Goal: Task Accomplishment & Management: Complete application form

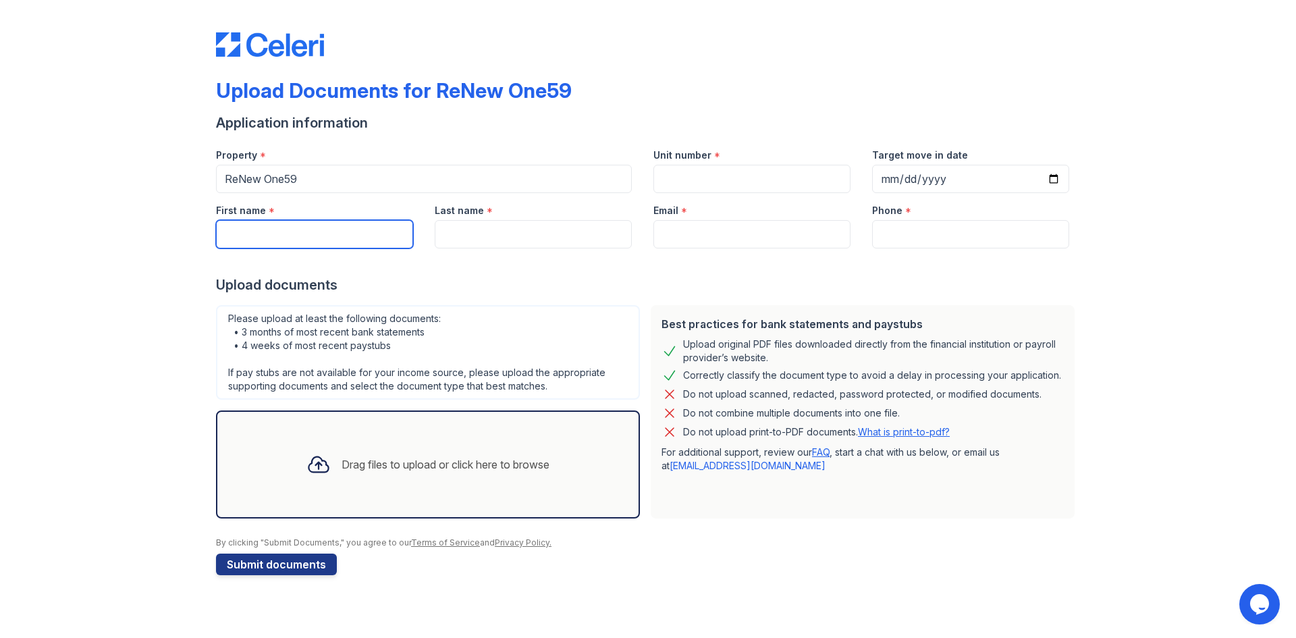
click at [349, 230] on input "First name" at bounding box center [314, 234] width 197 height 28
type input "[PERSON_NAME]"
type input "Kian"
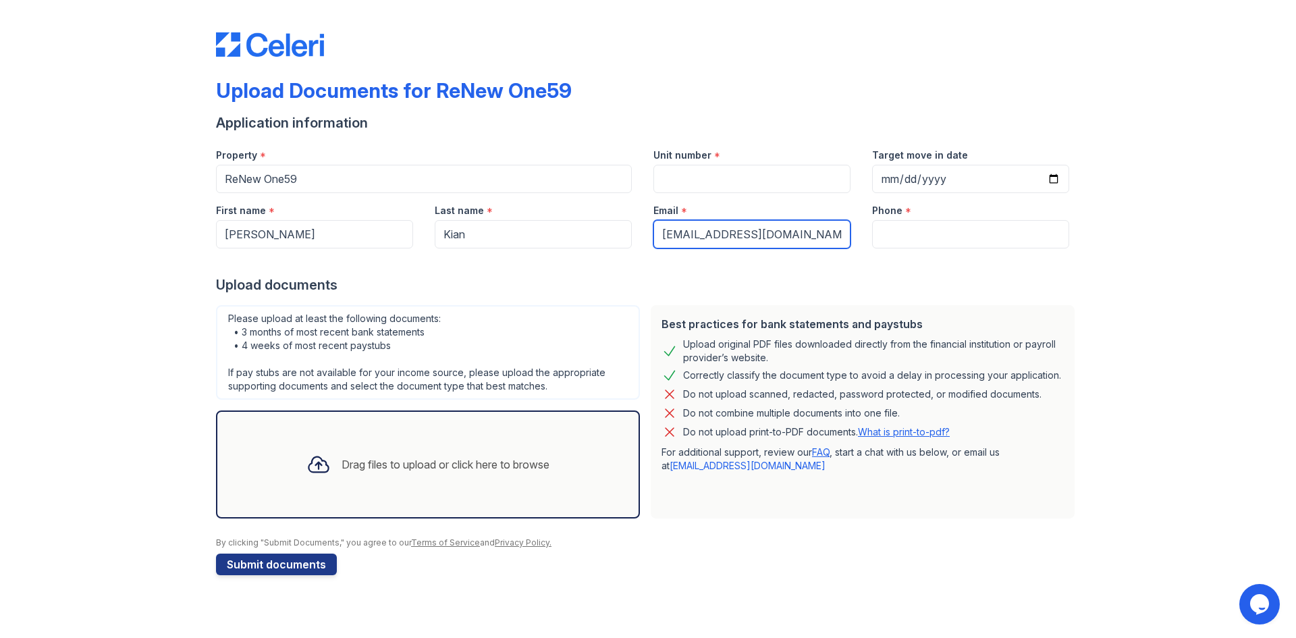
type input "[EMAIL_ADDRESS][DOMAIN_NAME]"
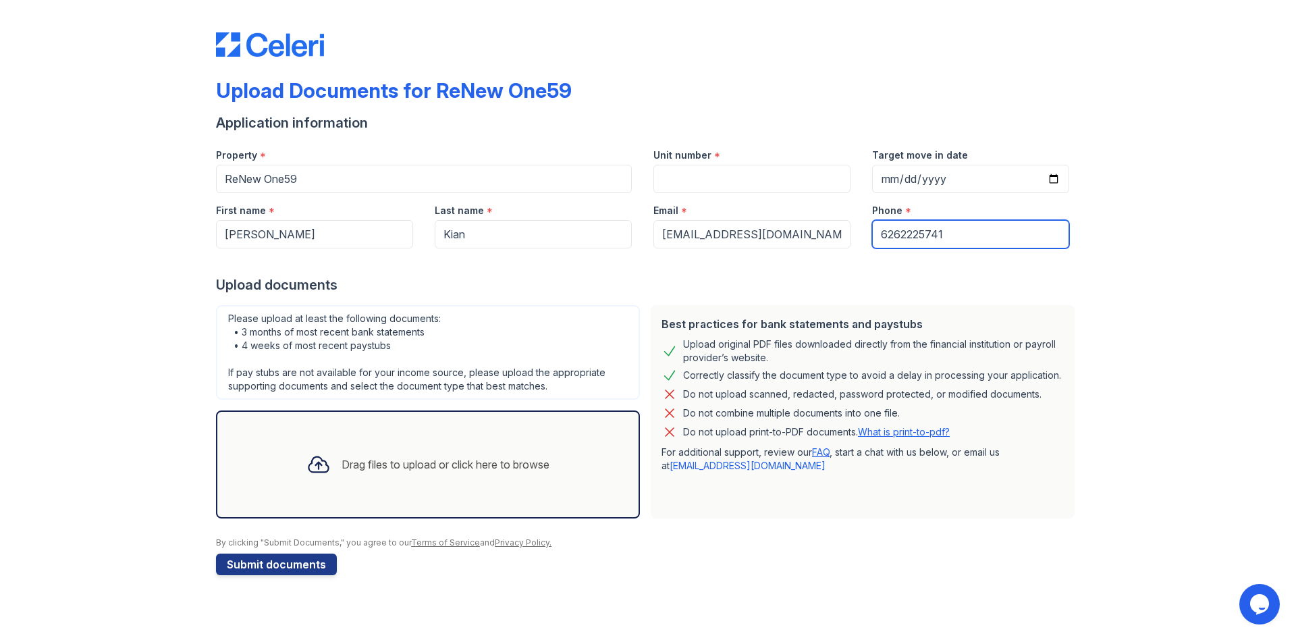
type input "6262225741"
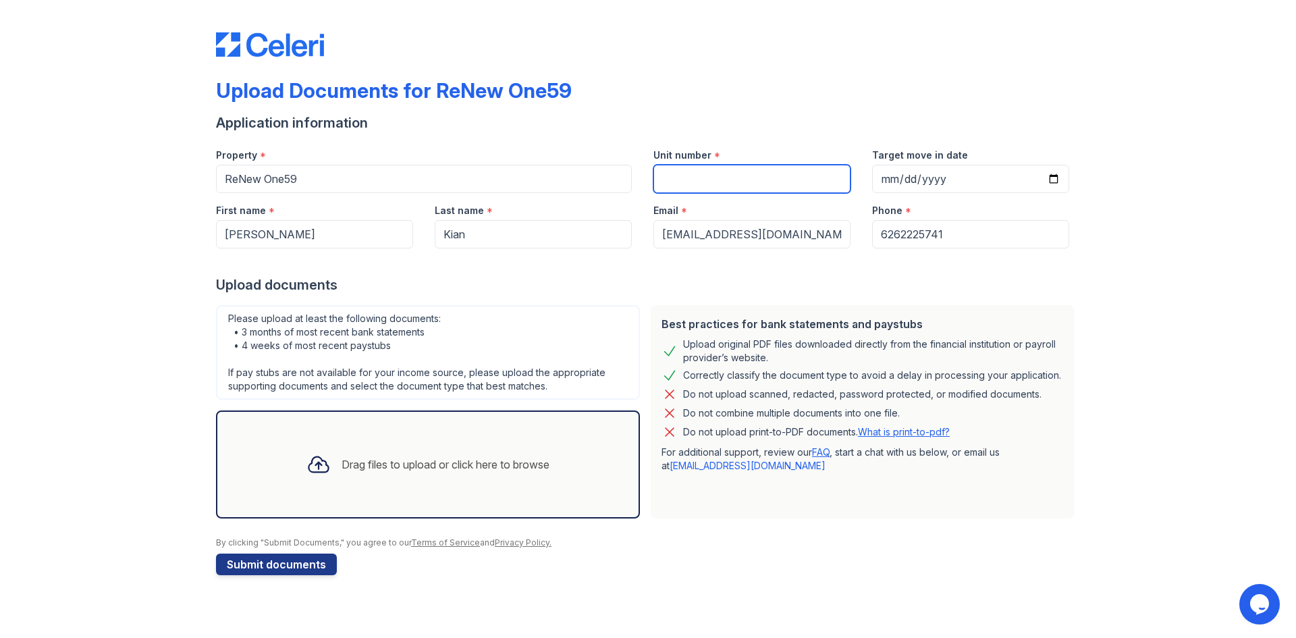
click at [668, 176] on input "Unit number" at bounding box center [751, 179] width 197 height 28
type input "127"
click at [477, 448] on div "Drag files to upload or click here to browse" at bounding box center [428, 464] width 265 height 46
click at [1108, 103] on div "Upload Documents for ReNew One59 Application information Property * ReNew One59…" at bounding box center [648, 301] width 1253 height 602
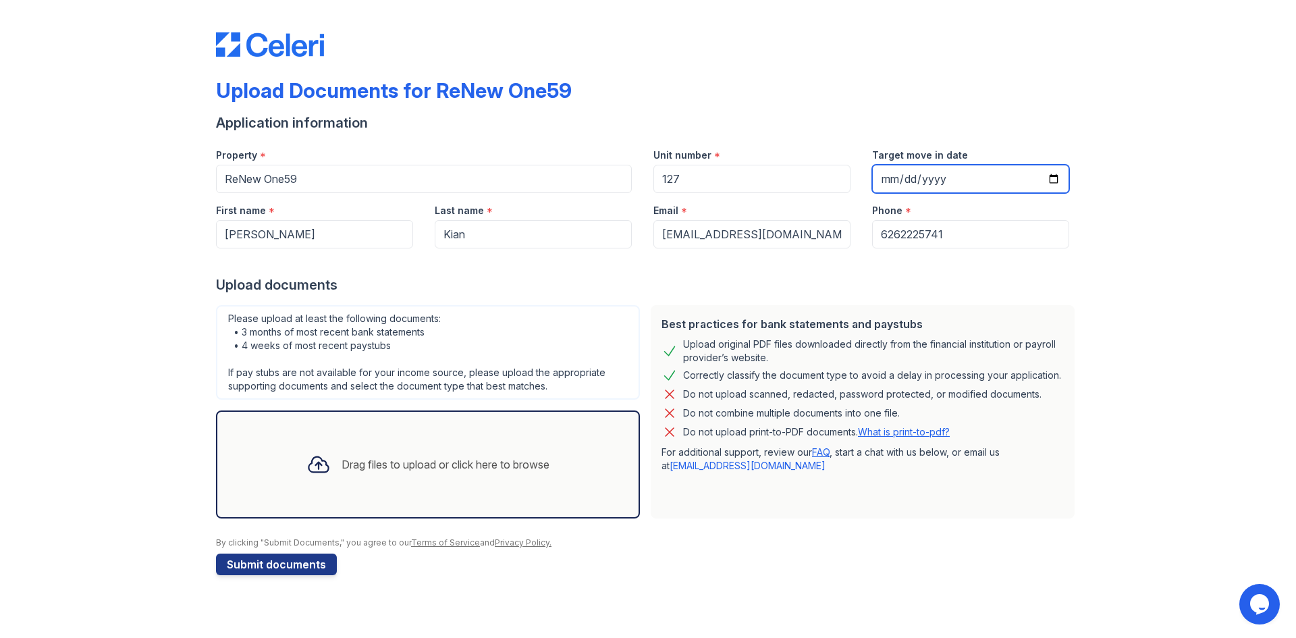
click at [884, 176] on input "Target move in date" at bounding box center [970, 179] width 197 height 28
click at [1050, 178] on input "Target move in date" at bounding box center [970, 179] width 197 height 28
type input "[DATE]"
click at [1163, 228] on div "Upload Documents for ReNew One59 Application information Property * ReNew One59…" at bounding box center [648, 301] width 1253 height 602
click at [433, 464] on div "Drag files to upload or click here to browse" at bounding box center [446, 464] width 208 height 16
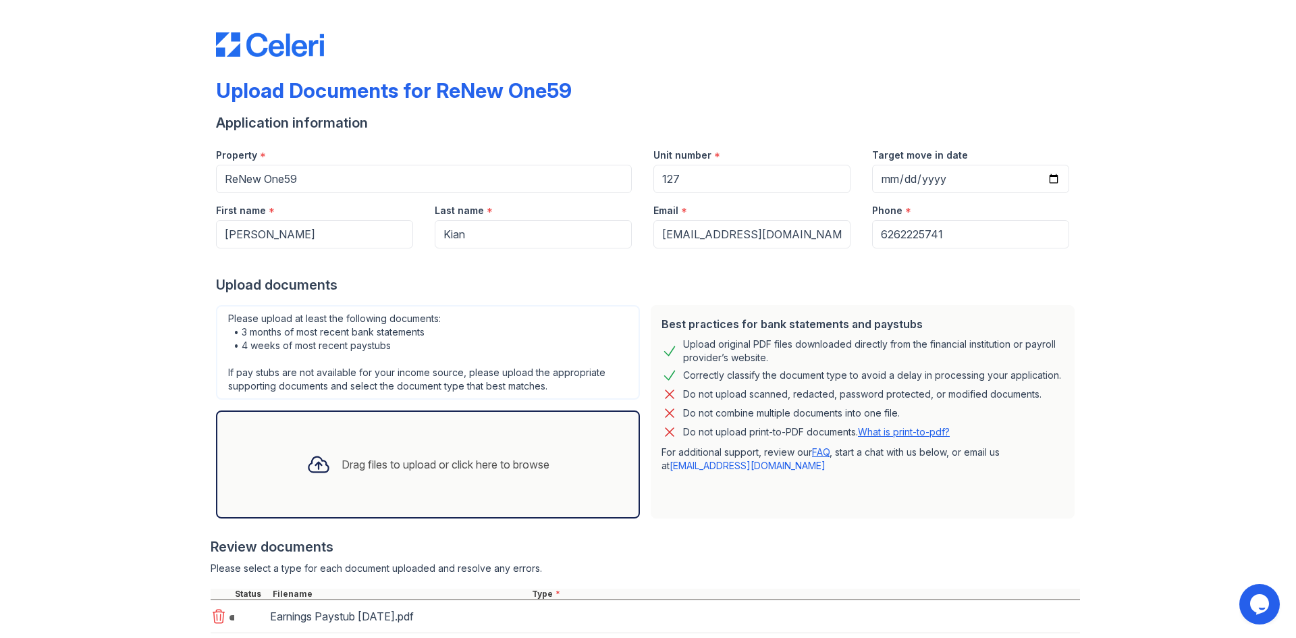
scroll to position [87, 0]
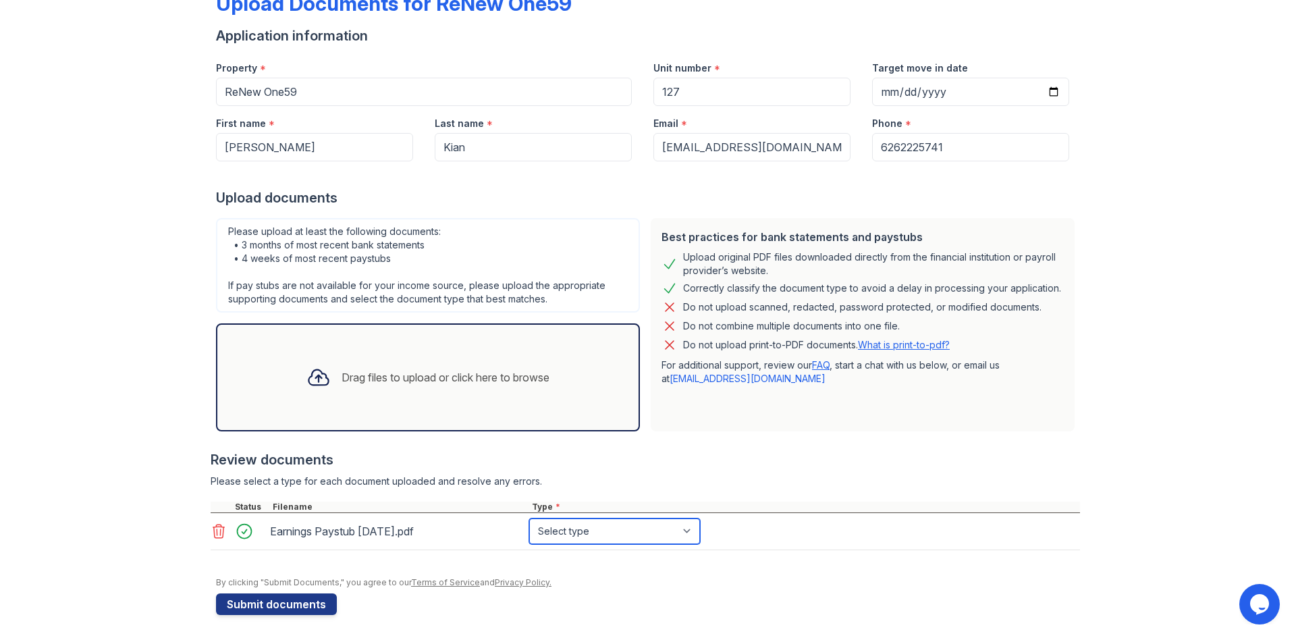
click at [564, 533] on select "Select type Paystub Bank Statement Offer Letter Tax Documents Benefit Award Let…" at bounding box center [614, 531] width 171 height 26
select select "paystub"
click at [529, 518] on select "Select type Paystub Bank Statement Offer Letter Tax Documents Benefit Award Let…" at bounding box center [614, 531] width 171 height 26
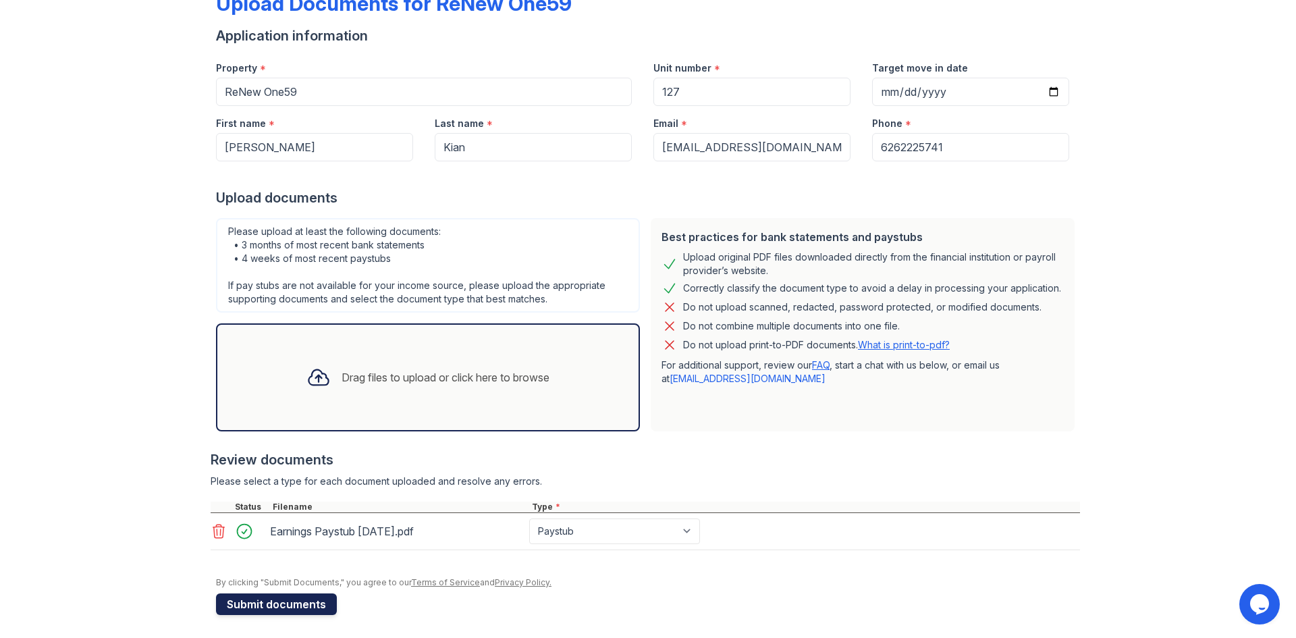
click at [272, 611] on button "Submit documents" at bounding box center [276, 604] width 121 height 22
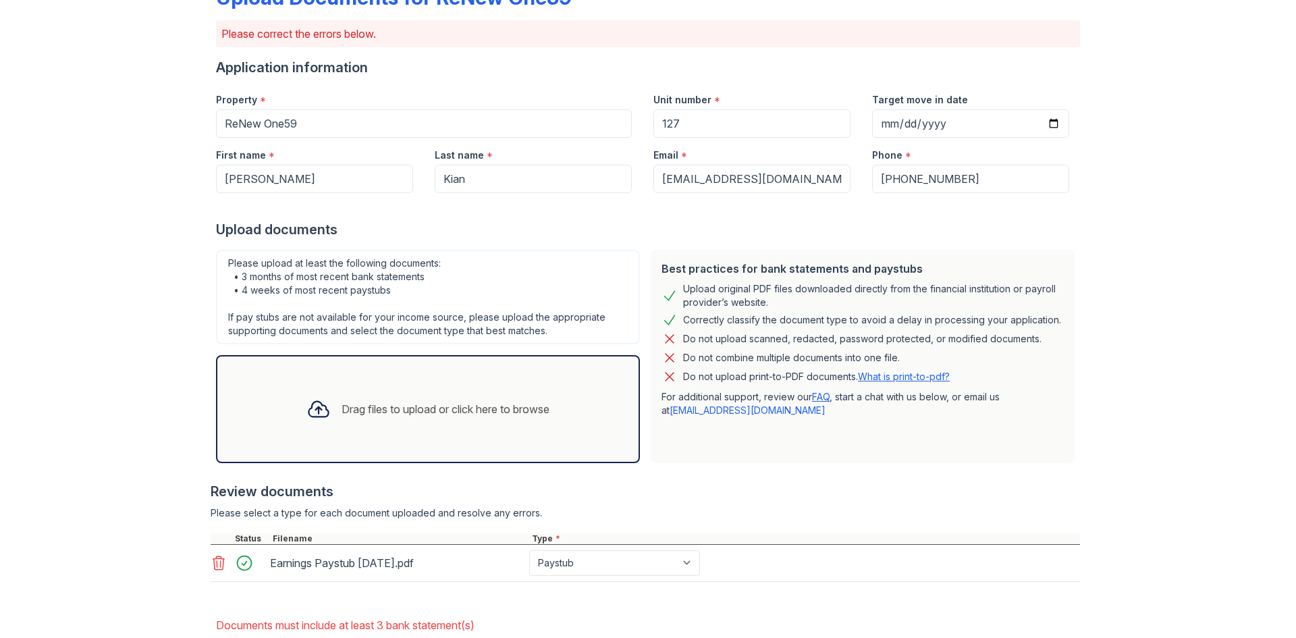
scroll to position [172, 0]
